Goal: Obtain resource: Obtain resource

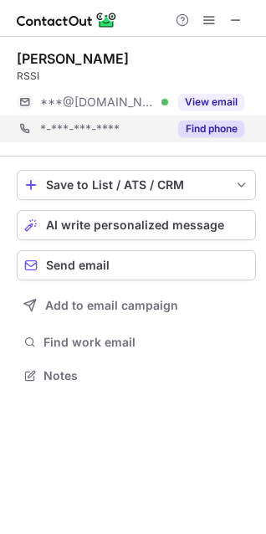
scroll to position [364, 266]
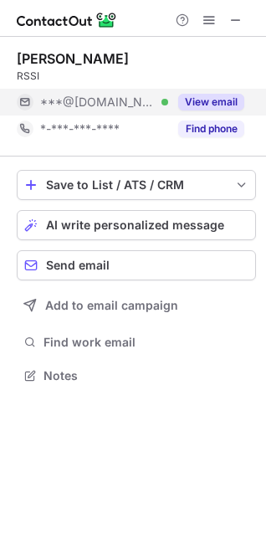
click at [227, 105] on button "View email" at bounding box center [211, 102] width 66 height 17
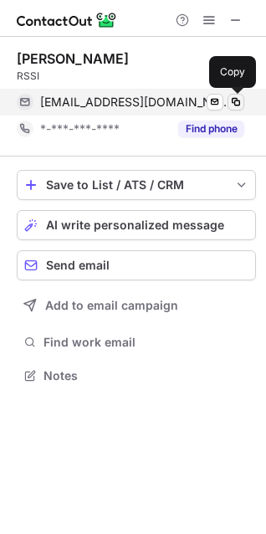
click at [233, 99] on span at bounding box center [235, 101] width 13 height 13
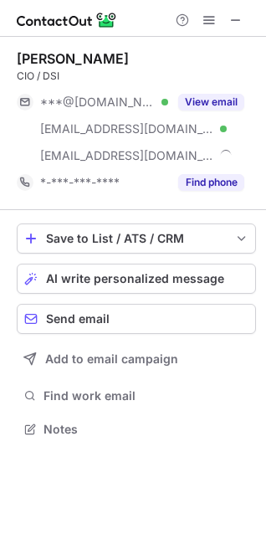
scroll to position [418, 266]
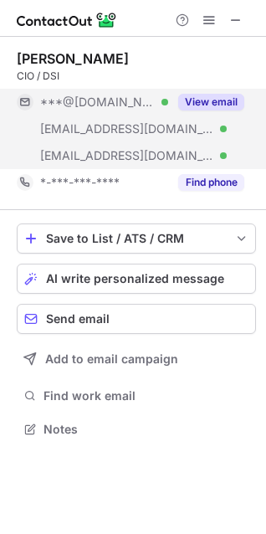
click at [210, 99] on button "View email" at bounding box center [211, 102] width 66 height 17
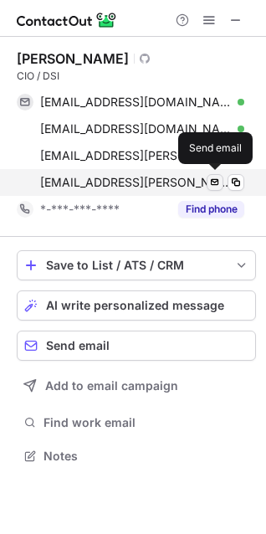
click at [209, 182] on span at bounding box center [214, 182] width 13 height 13
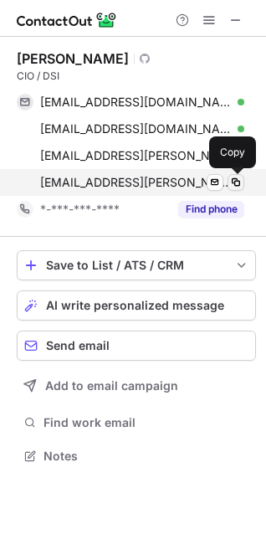
click at [232, 179] on span at bounding box center [235, 182] width 13 height 13
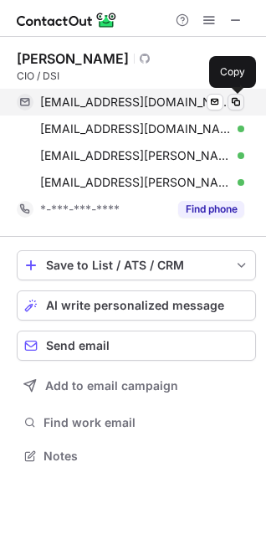
click at [234, 104] on span at bounding box center [235, 101] width 13 height 13
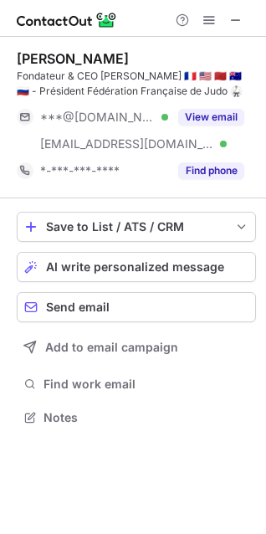
scroll to position [406, 266]
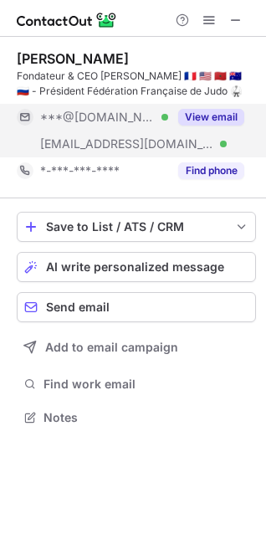
click at [219, 119] on button "View email" at bounding box center [211, 117] width 66 height 17
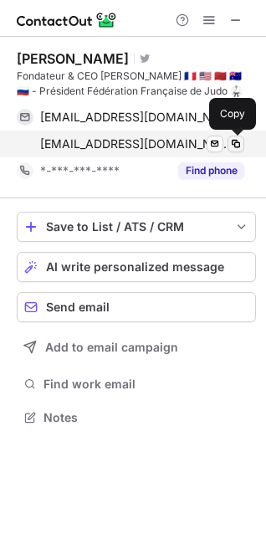
click at [236, 143] on span at bounding box center [235, 143] width 13 height 13
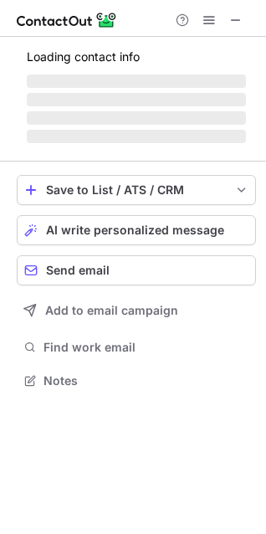
scroll to position [406, 266]
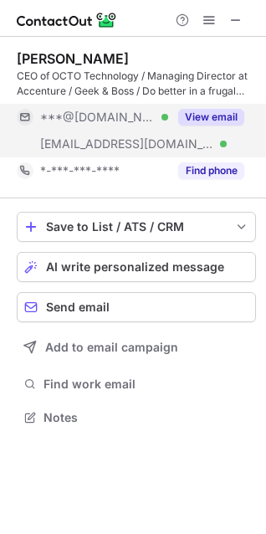
click at [203, 117] on button "View email" at bounding box center [211, 117] width 66 height 17
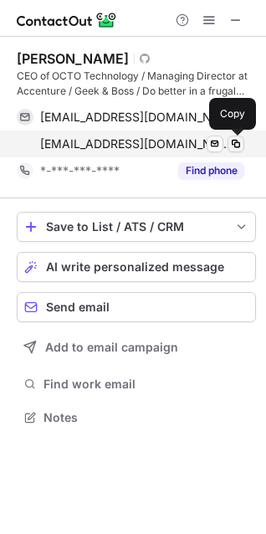
click at [239, 148] on span at bounding box center [235, 143] width 13 height 13
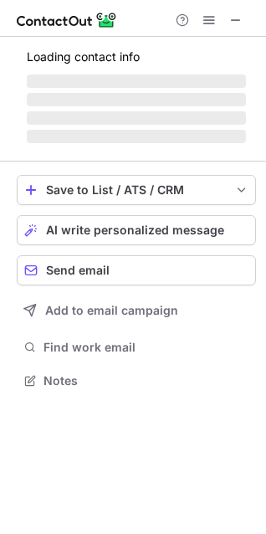
scroll to position [406, 266]
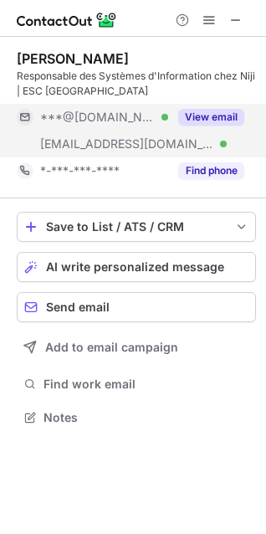
click at [223, 114] on button "View email" at bounding box center [211, 117] width 66 height 17
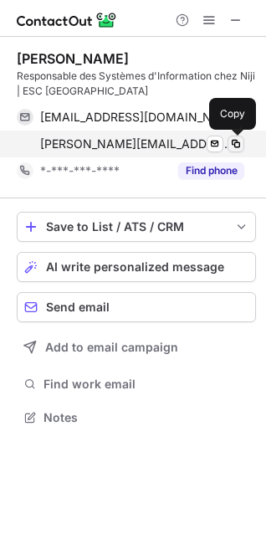
click at [236, 150] on span at bounding box center [235, 143] width 13 height 13
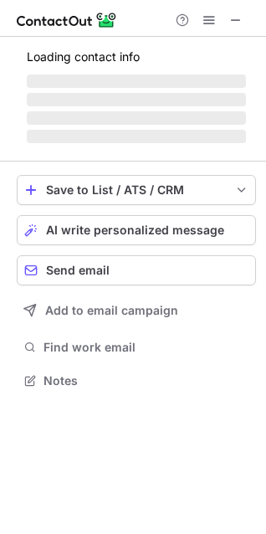
scroll to position [406, 266]
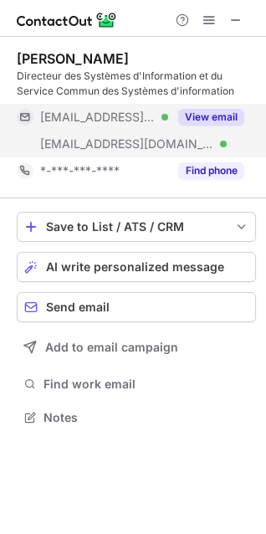
click at [211, 111] on button "View email" at bounding box center [211, 117] width 66 height 17
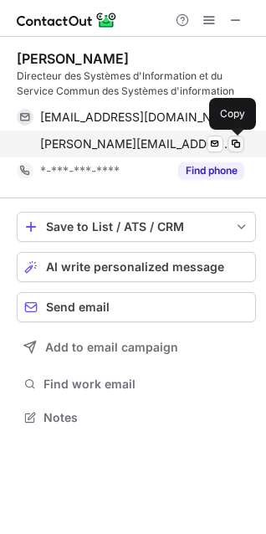
click at [236, 149] on span at bounding box center [235, 143] width 13 height 13
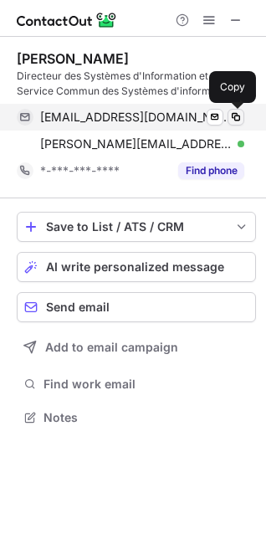
click at [233, 111] on span at bounding box center [235, 117] width 13 height 13
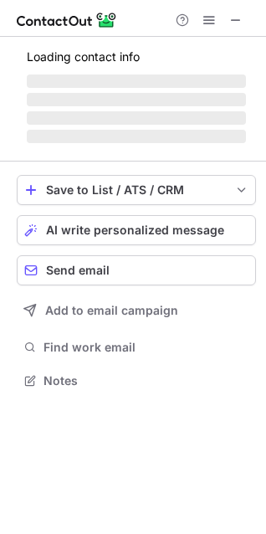
scroll to position [391, 266]
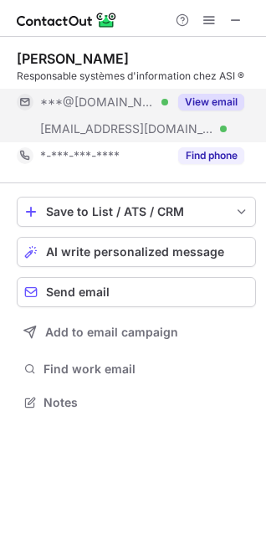
click at [221, 98] on button "View email" at bounding box center [211, 102] width 66 height 17
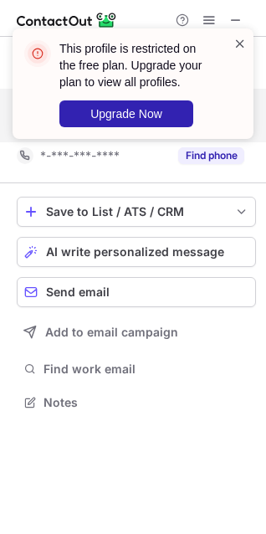
click at [240, 42] on span at bounding box center [240, 43] width 13 height 17
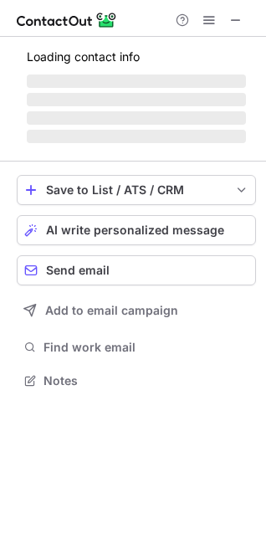
scroll to position [433, 266]
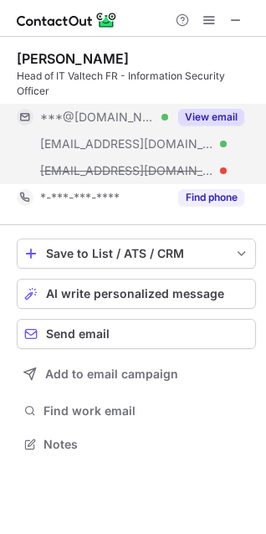
click at [218, 116] on button "View email" at bounding box center [211, 117] width 66 height 17
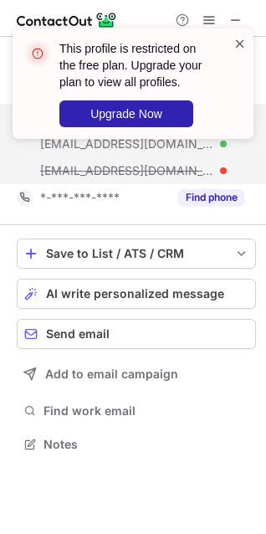
click at [238, 49] on span at bounding box center [240, 43] width 13 height 17
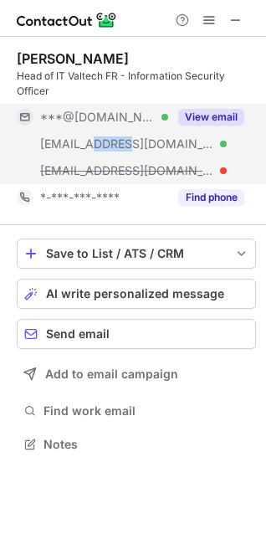
drag, startPoint x: 119, startPoint y: 147, endPoint x: 88, endPoint y: 153, distance: 31.7
click at [88, 153] on div "***@valtech.fr Verified" at bounding box center [93, 144] width 152 height 27
click at [111, 147] on span "***@valtech.fr" at bounding box center [127, 143] width 174 height 15
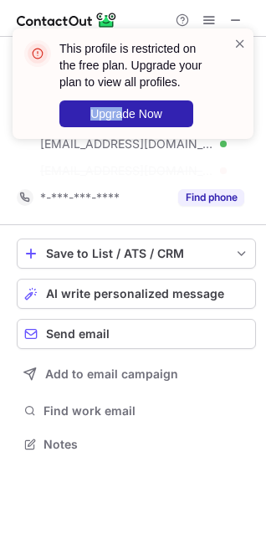
drag, startPoint x: 121, startPoint y: 146, endPoint x: 69, endPoint y: 150, distance: 52.1
click at [69, 150] on div "This profile is restricted on the free plan. Upgrade your plan to view all prof…" at bounding box center [133, 90] width 268 height 157
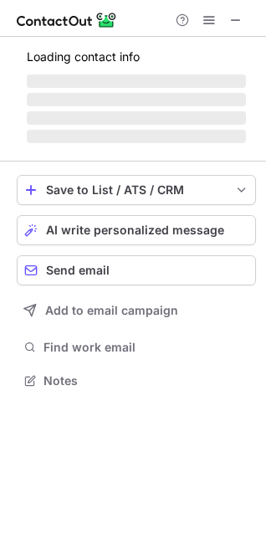
scroll to position [406, 266]
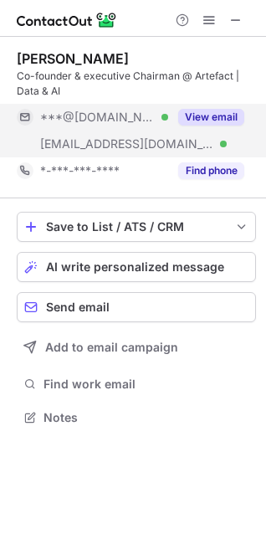
click at [214, 124] on button "View email" at bounding box center [211, 117] width 66 height 17
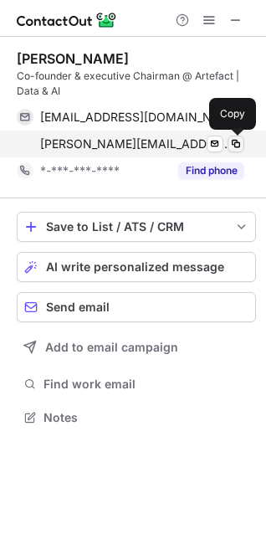
click at [239, 147] on span at bounding box center [235, 143] width 13 height 13
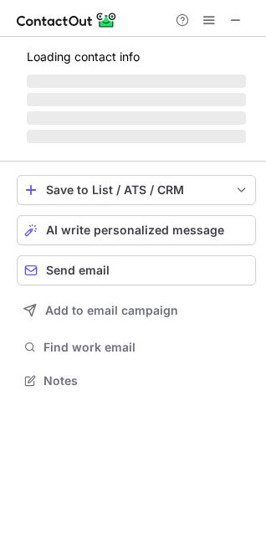
scroll to position [379, 266]
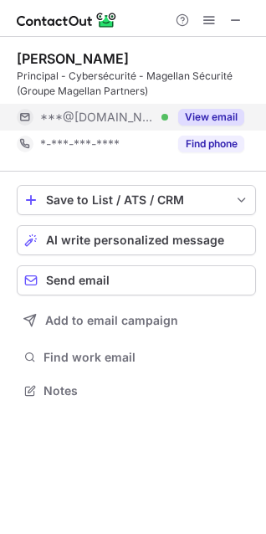
click at [207, 121] on button "View email" at bounding box center [211, 117] width 66 height 17
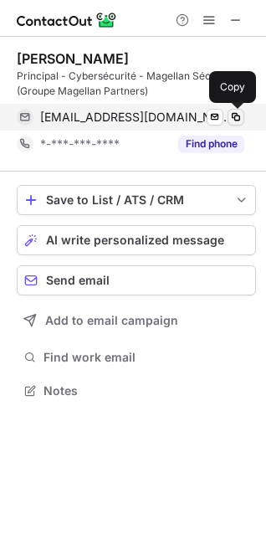
click at [237, 117] on span at bounding box center [235, 117] width 13 height 13
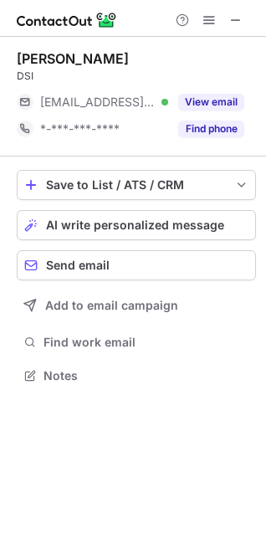
scroll to position [364, 266]
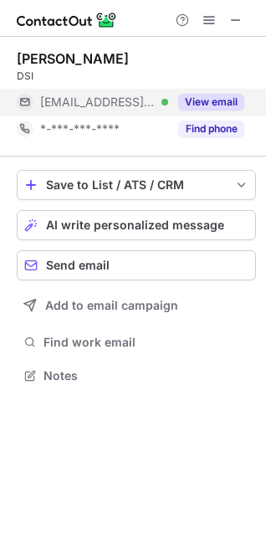
click at [218, 97] on button "View email" at bounding box center [211, 102] width 66 height 17
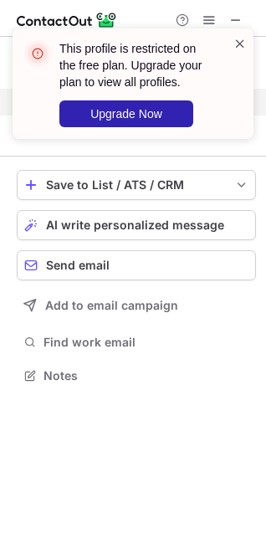
click at [245, 51] on span at bounding box center [240, 43] width 13 height 17
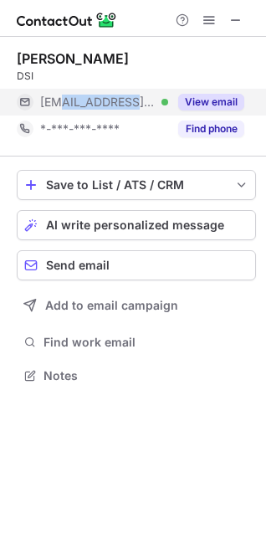
drag, startPoint x: 137, startPoint y: 105, endPoint x: 59, endPoint y: 103, distance: 78.7
click at [62, 105] on div "***@maltem.com Verified" at bounding box center [104, 102] width 128 height 15
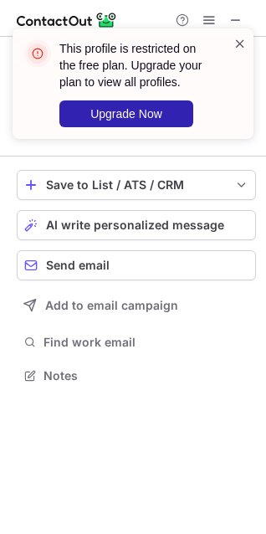
click at [241, 39] on span at bounding box center [240, 43] width 13 height 17
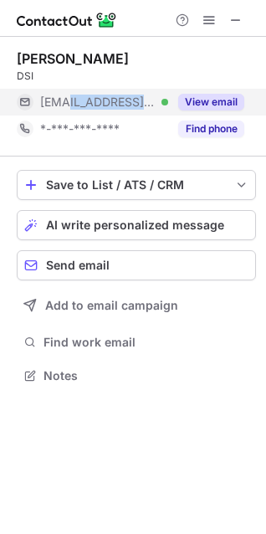
drag, startPoint x: 142, startPoint y: 102, endPoint x: 71, endPoint y: 112, distance: 71.9
click at [71, 112] on div "***@maltem.com Verified" at bounding box center [93, 102] width 152 height 27
copy span "maltem.com"
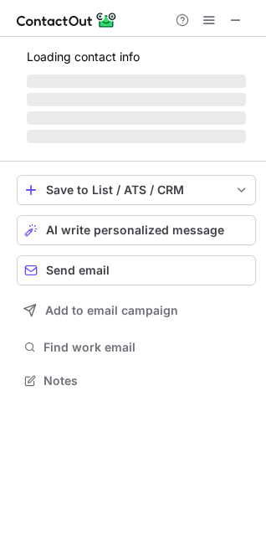
scroll to position [379, 266]
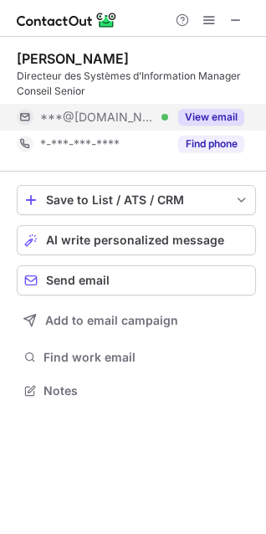
click at [213, 116] on button "View email" at bounding box center [211, 117] width 66 height 17
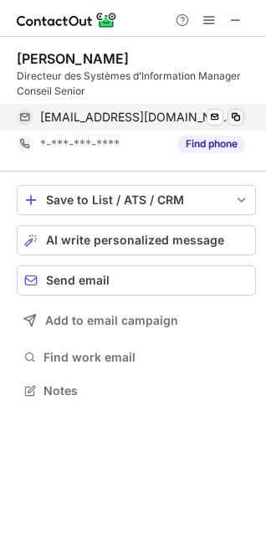
click at [234, 116] on span at bounding box center [235, 117] width 13 height 13
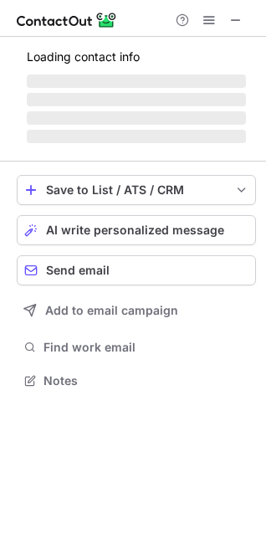
scroll to position [364, 266]
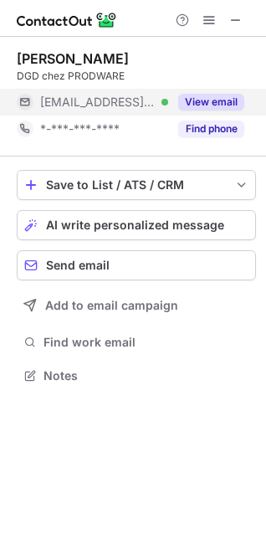
click at [220, 101] on button "View email" at bounding box center [211, 102] width 66 height 17
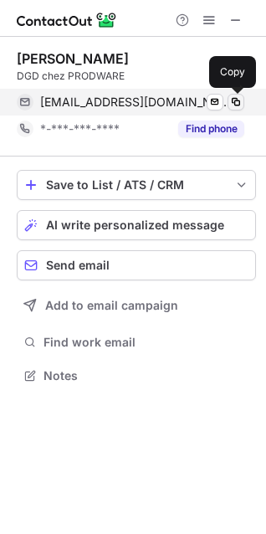
click at [236, 101] on span at bounding box center [235, 101] width 13 height 13
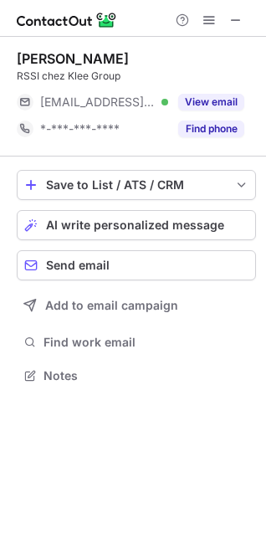
scroll to position [364, 266]
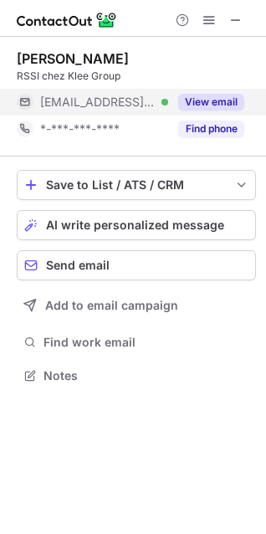
click at [208, 105] on button "View email" at bounding box center [211, 102] width 66 height 17
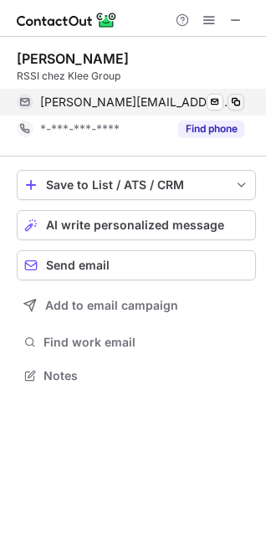
click at [238, 102] on span at bounding box center [235, 101] width 13 height 13
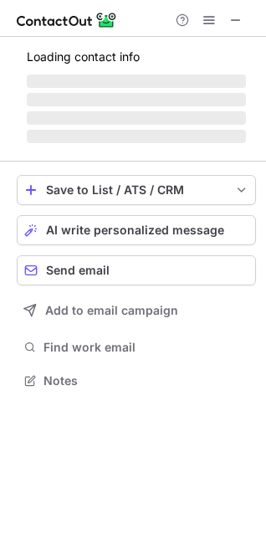
scroll to position [364, 266]
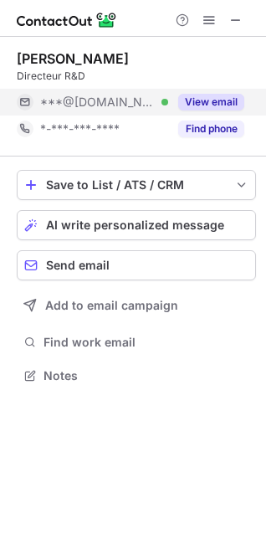
click at [222, 102] on button "View email" at bounding box center [211, 102] width 66 height 17
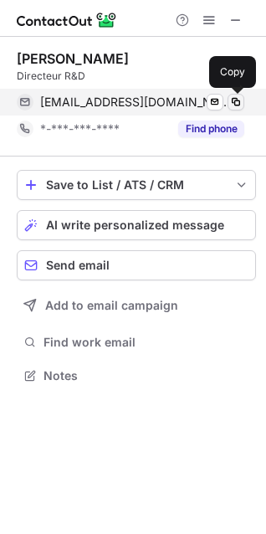
click at [234, 101] on span at bounding box center [235, 101] width 13 height 13
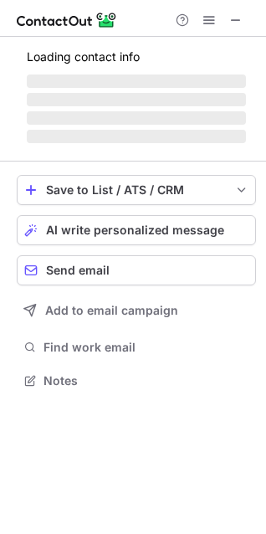
scroll to position [364, 266]
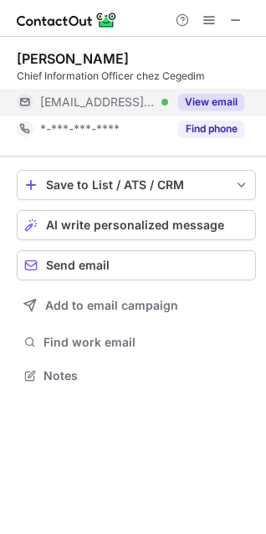
click at [212, 107] on button "View email" at bounding box center [211, 102] width 66 height 17
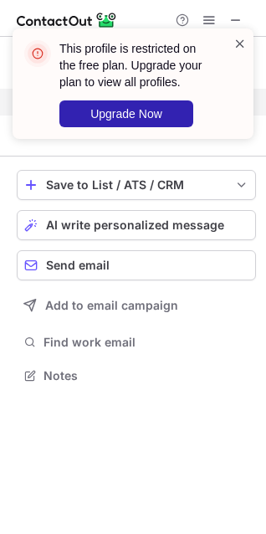
click at [245, 44] on span at bounding box center [240, 43] width 13 height 17
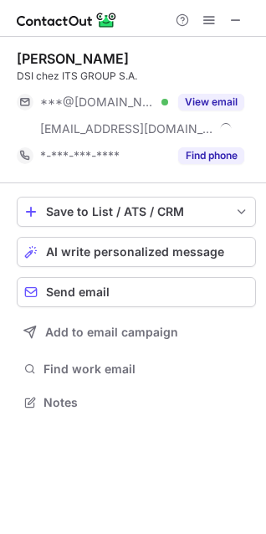
scroll to position [391, 266]
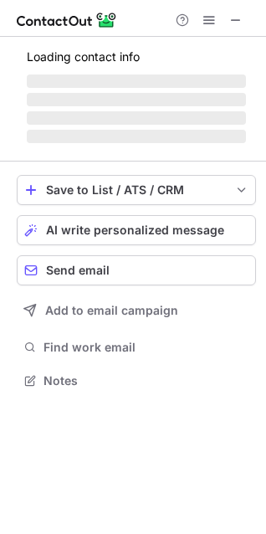
scroll to position [391, 266]
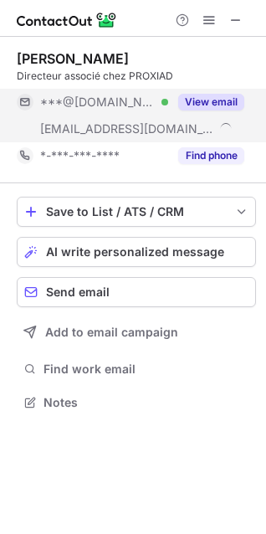
click at [224, 92] on div "View email" at bounding box center [206, 102] width 76 height 27
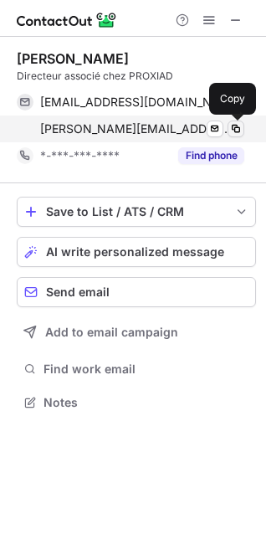
click at [242, 125] on span at bounding box center [235, 128] width 13 height 13
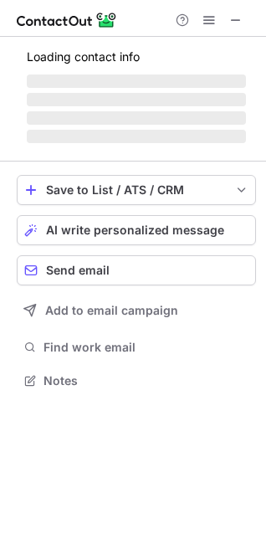
scroll to position [379, 266]
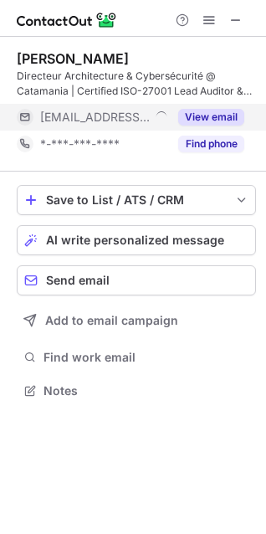
click at [218, 119] on button "View email" at bounding box center [211, 117] width 66 height 17
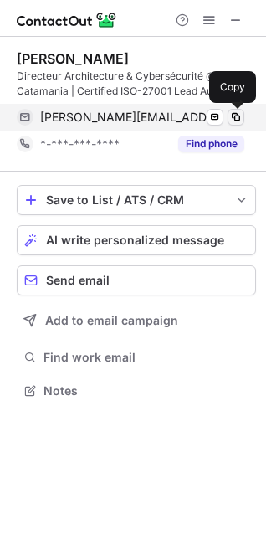
click at [233, 122] on span at bounding box center [235, 117] width 13 height 13
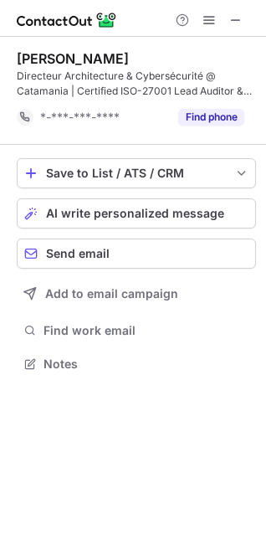
scroll to position [352, 266]
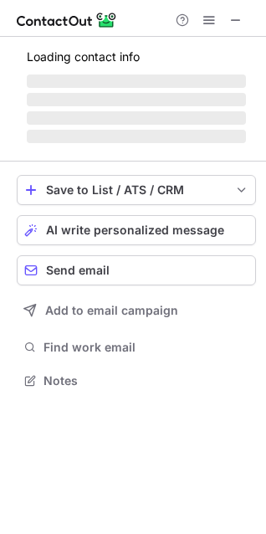
scroll to position [406, 266]
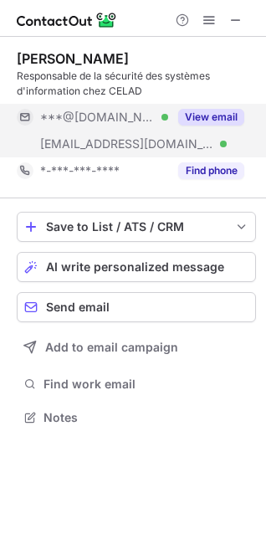
click at [218, 112] on button "View email" at bounding box center [211, 117] width 66 height 17
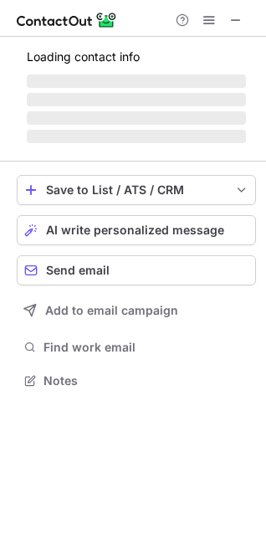
scroll to position [364, 266]
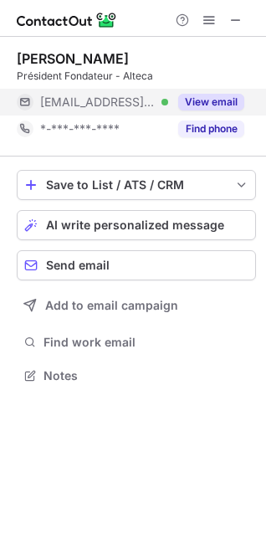
click at [216, 96] on button "View email" at bounding box center [211, 102] width 66 height 17
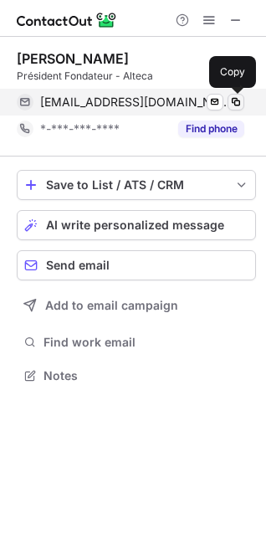
click at [238, 100] on span at bounding box center [235, 101] width 13 height 13
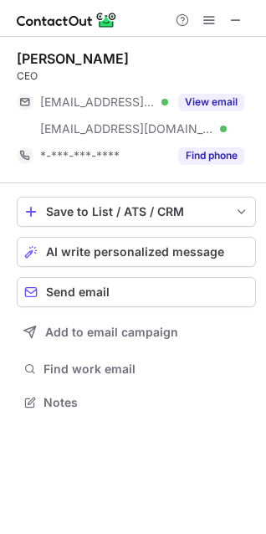
scroll to position [391, 266]
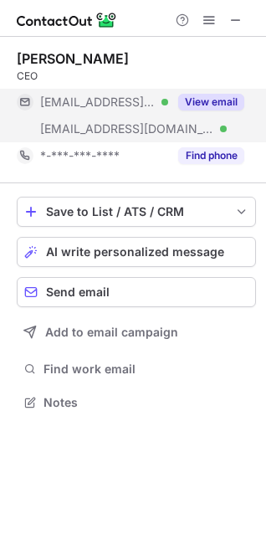
click at [214, 105] on button "View email" at bounding box center [211, 102] width 66 height 17
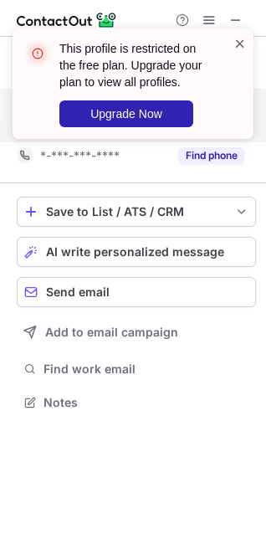
click at [235, 46] on span at bounding box center [240, 43] width 13 height 17
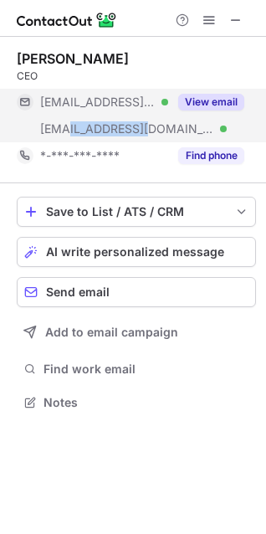
drag, startPoint x: 139, startPoint y: 136, endPoint x: 69, endPoint y: 138, distance: 69.5
click at [69, 138] on div "[EMAIL_ADDRESS][DOMAIN_NAME] Verified" at bounding box center [93, 129] width 152 height 27
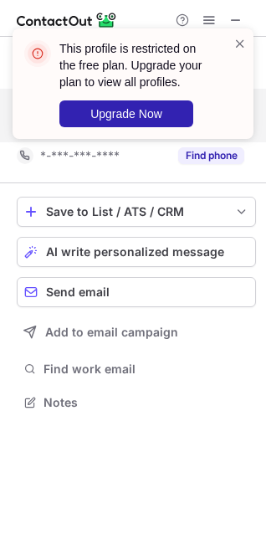
copy span "[DOMAIN_NAME]"
click at [236, 46] on span at bounding box center [240, 43] width 13 height 17
